Goal: Task Accomplishment & Management: Manage account settings

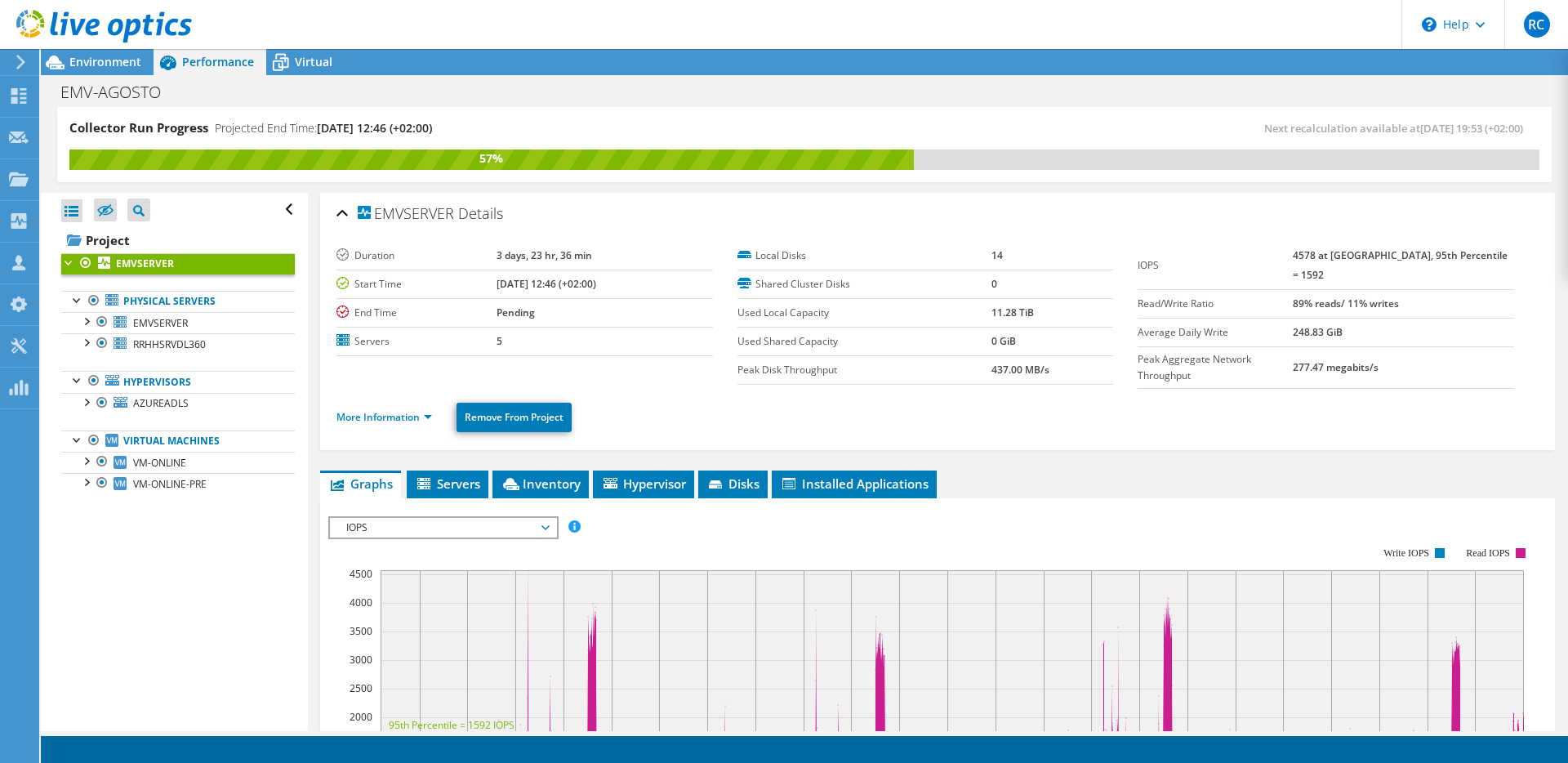
click at [662, 418] on ul "More Information Remove From Project" at bounding box center [937, 415] width 1203 height 33
click at [661, 413] on ul "More Information Remove From Project" at bounding box center [937, 415] width 1203 height 33
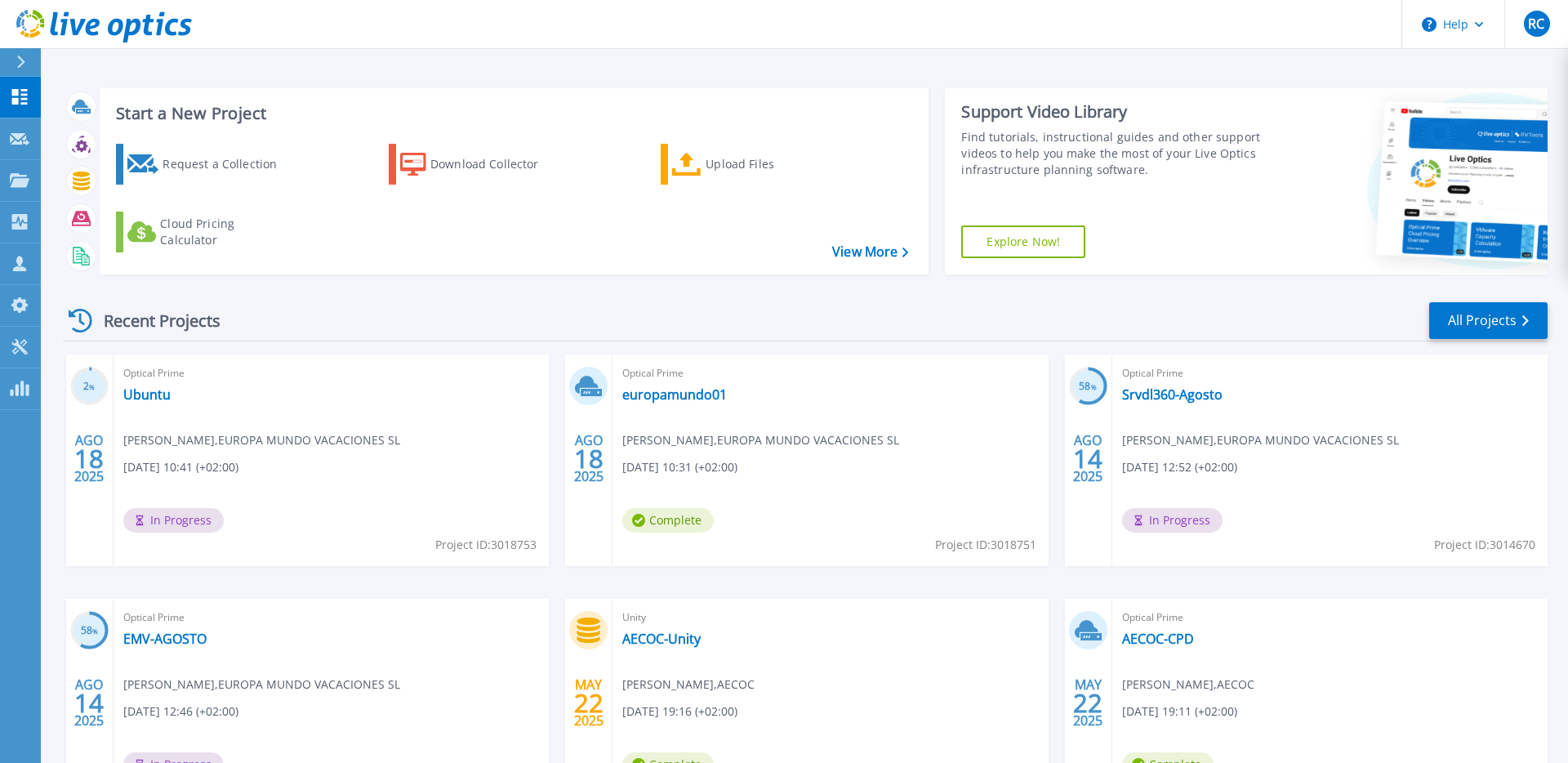
scroll to position [9, 0]
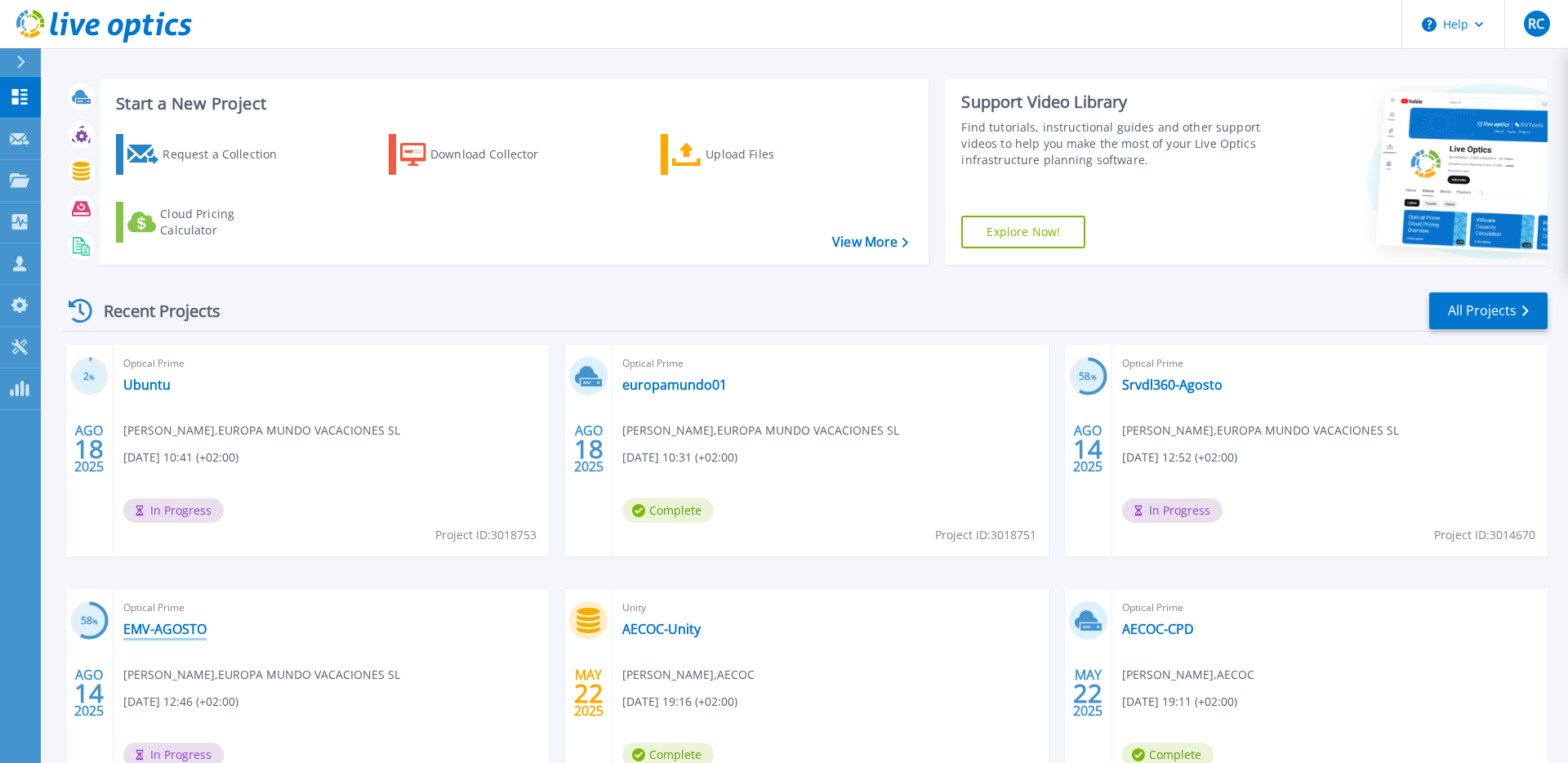
click at [169, 627] on link "EMV-AGOSTO" at bounding box center [165, 628] width 83 height 16
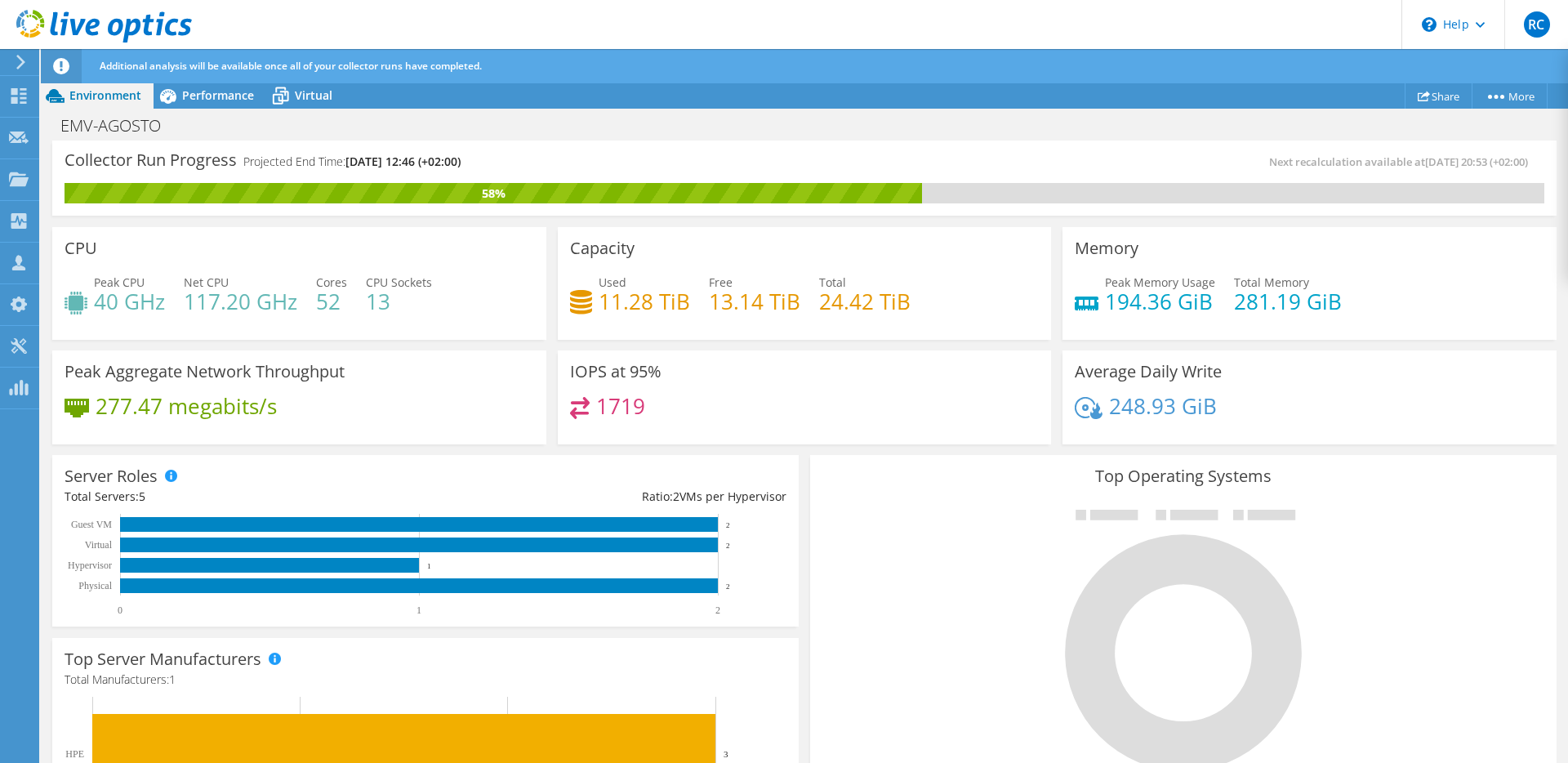
click at [721, 414] on div "1719" at bounding box center [805, 414] width 470 height 35
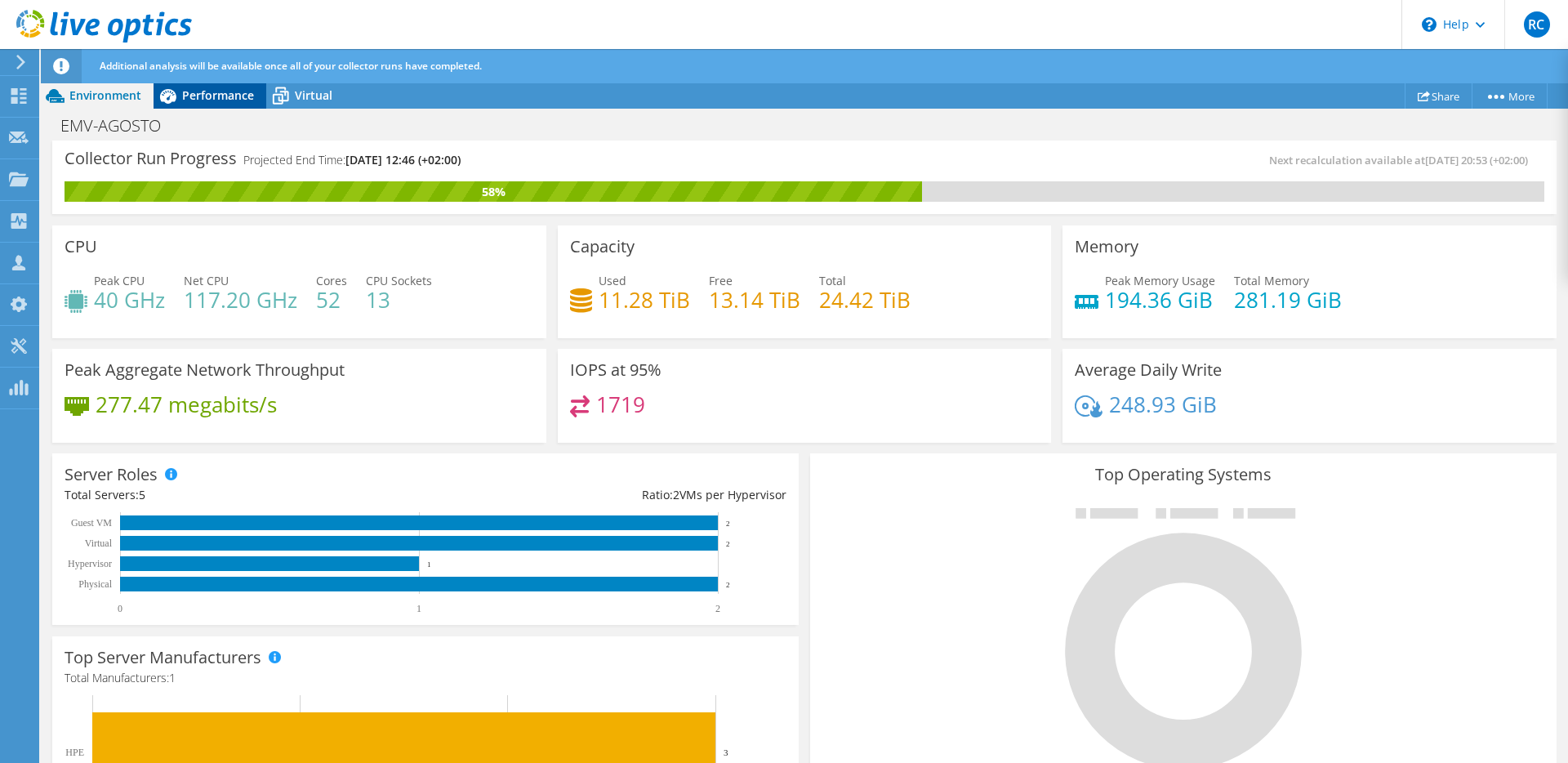
click at [211, 97] on span "Performance" at bounding box center [218, 95] width 72 height 15
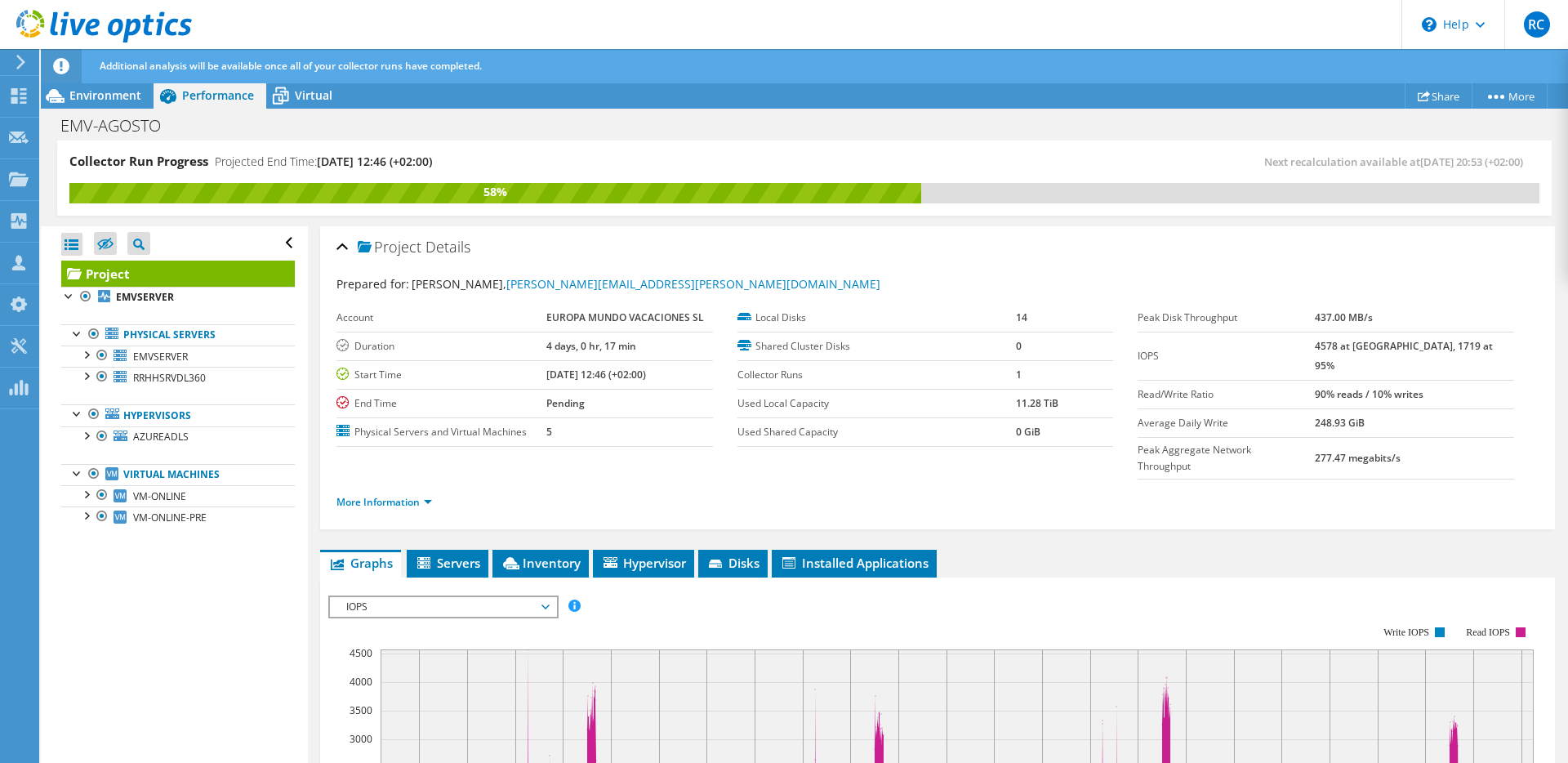
scroll to position [0, 0]
click at [175, 497] on span "VM-ONLINE" at bounding box center [160, 496] width 53 height 14
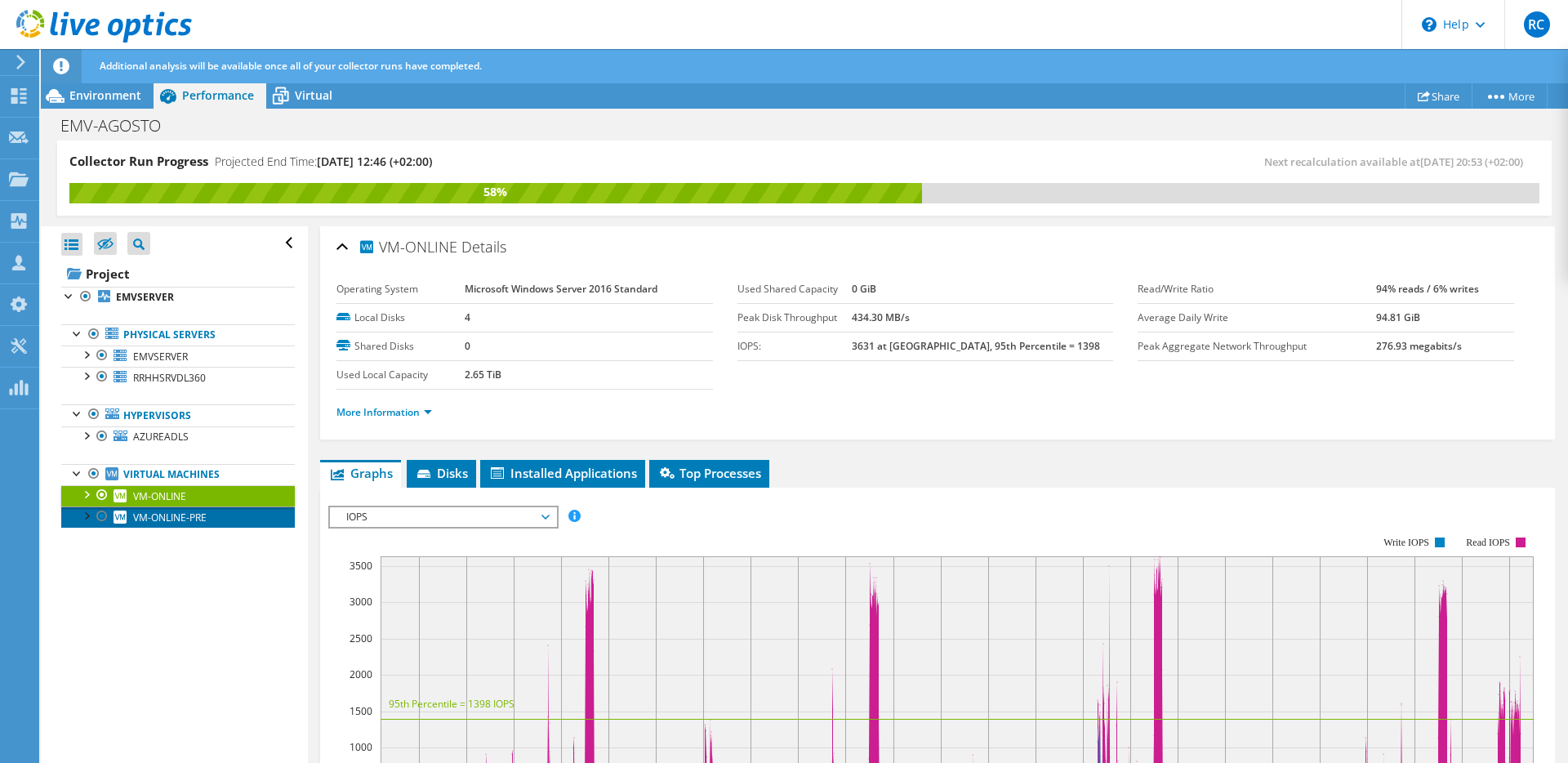
click at [180, 521] on span "VM-ONLINE-PRE" at bounding box center [170, 517] width 74 height 14
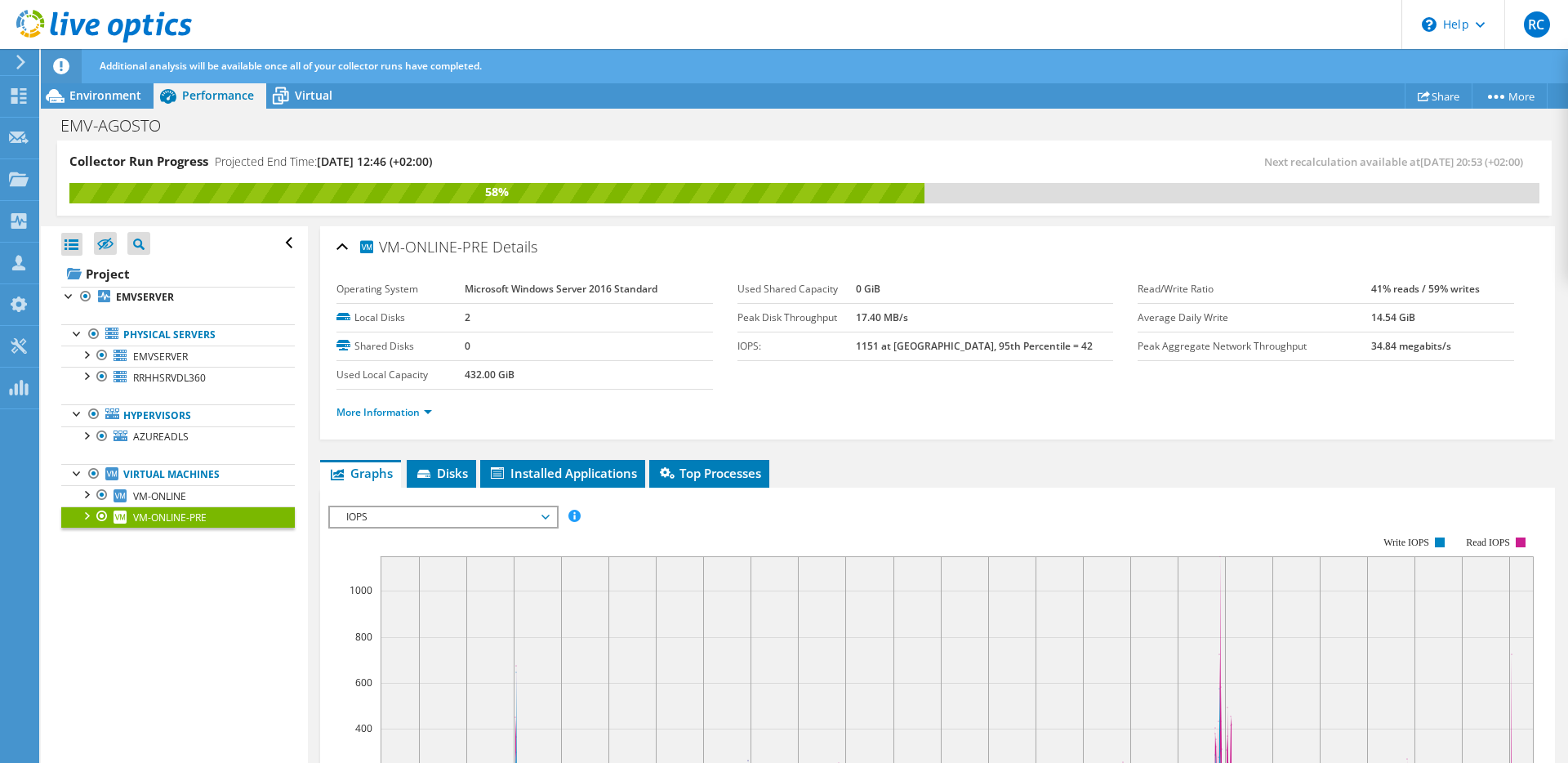
click at [763, 359] on td "IOPS:" at bounding box center [796, 346] width 118 height 28
click at [762, 367] on section "Operating System Microsoft Windows Server 2016 Standard Local Disks 2 Shared Di…" at bounding box center [737, 332] width 801 height 115
click at [1541, 27] on span "RC" at bounding box center [1537, 25] width 27 height 27
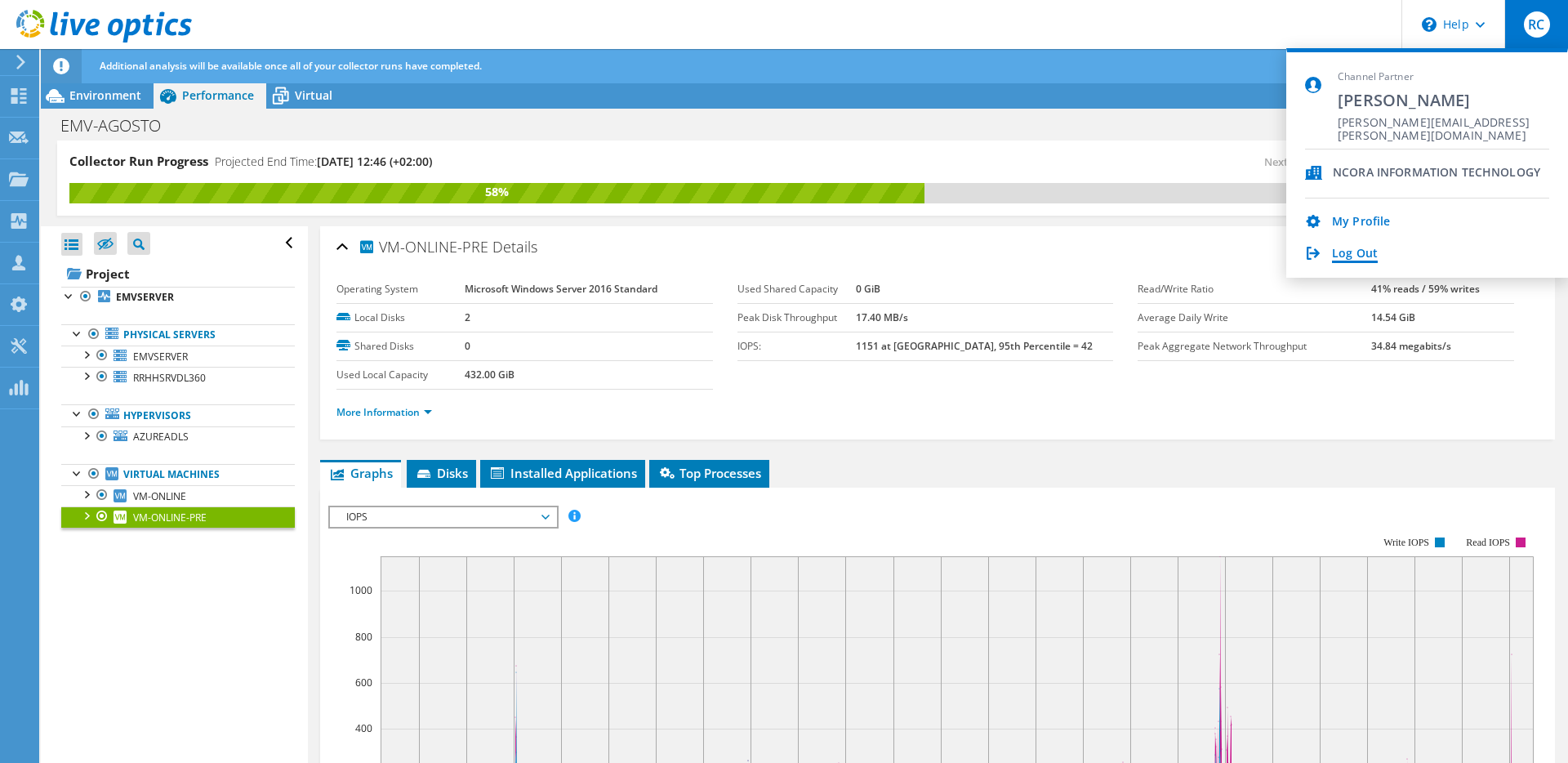
click at [1371, 249] on link "Log Out" at bounding box center [1355, 254] width 45 height 15
